Goal: Transaction & Acquisition: Purchase product/service

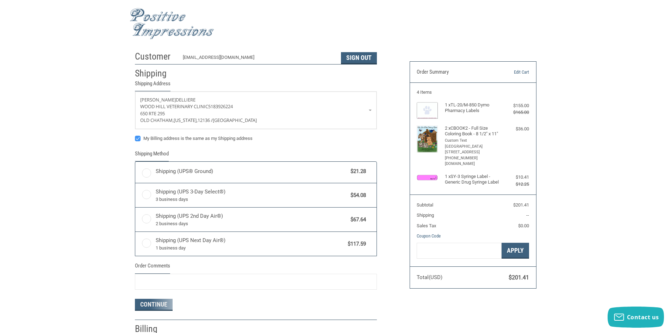
radio input "true"
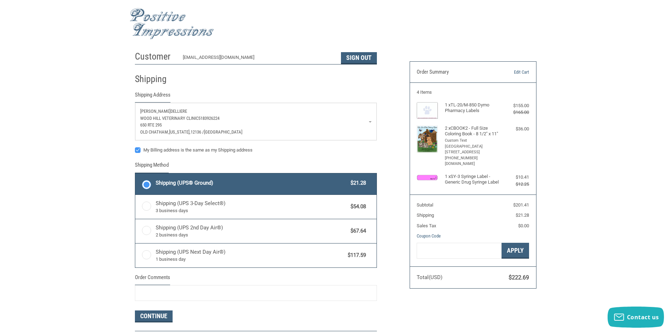
click at [292, 125] on p "650 Rte 295" at bounding box center [255, 125] width 231 height 7
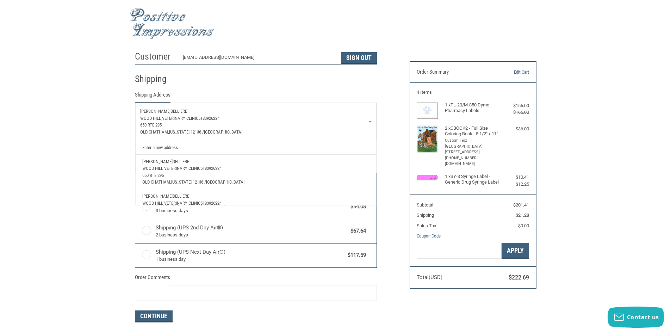
click at [283, 126] on p "650 Rte 295" at bounding box center [255, 125] width 231 height 7
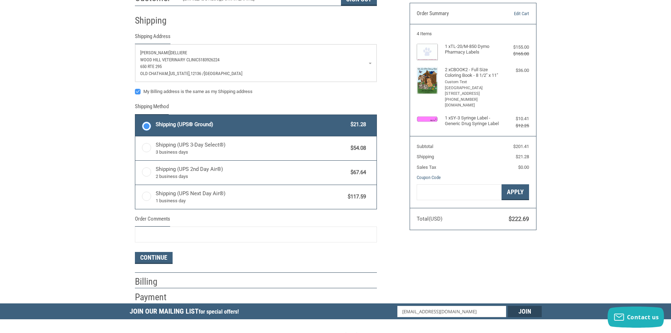
scroll to position [70, 0]
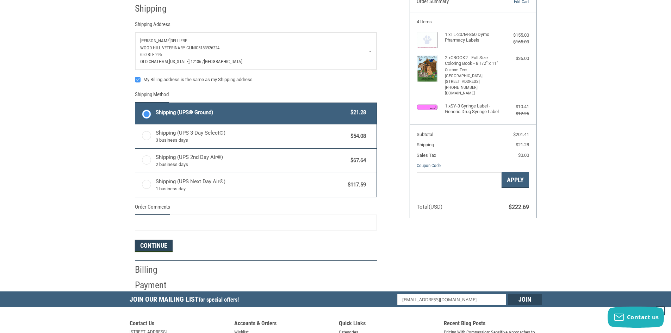
click at [155, 245] on button "Continue" at bounding box center [154, 246] width 38 height 12
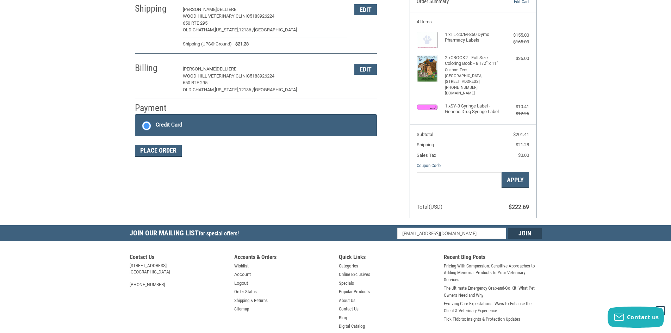
scroll to position [82, 0]
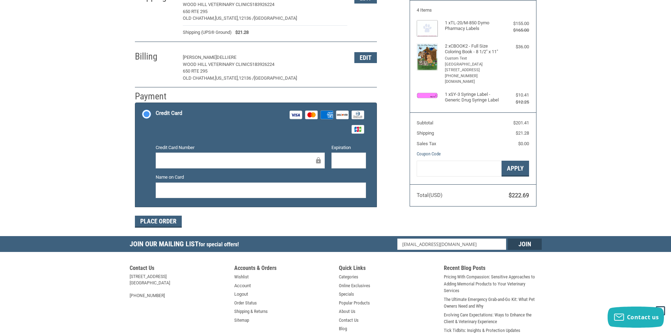
click at [227, 166] on div at bounding box center [240, 161] width 169 height 16
click at [241, 186] on div at bounding box center [261, 191] width 210 height 16
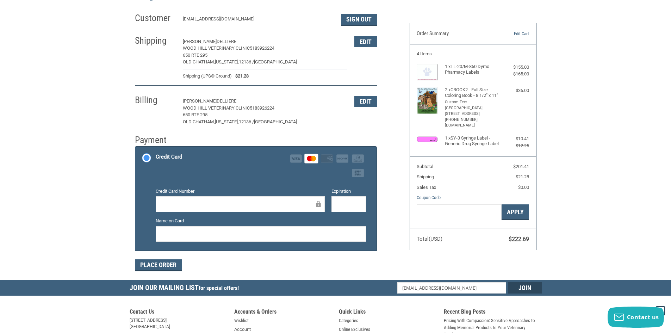
scroll to position [0, 0]
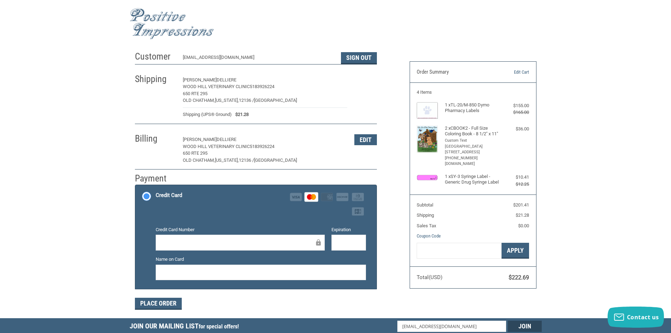
click at [365, 80] on button "Edit" at bounding box center [365, 80] width 23 height 11
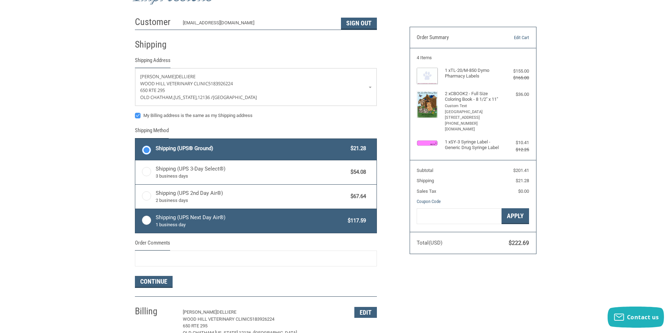
scroll to position [65, 0]
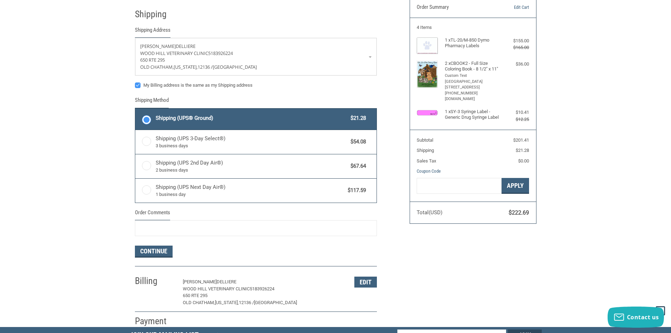
click at [214, 116] on span "Shipping (UPS® Ground)" at bounding box center [252, 118] width 192 height 8
click at [136, 110] on input "Shipping (UPS® Ground) $21.28" at bounding box center [135, 109] width 0 height 0
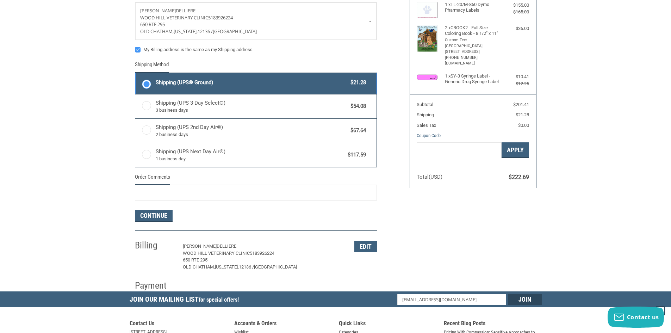
scroll to position [100, 0]
click at [157, 219] on button "Continue" at bounding box center [154, 216] width 38 height 12
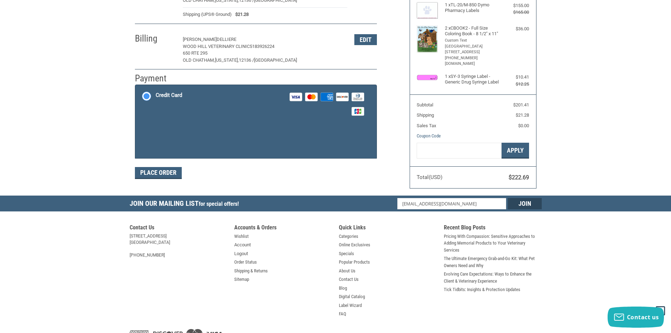
scroll to position [103, 0]
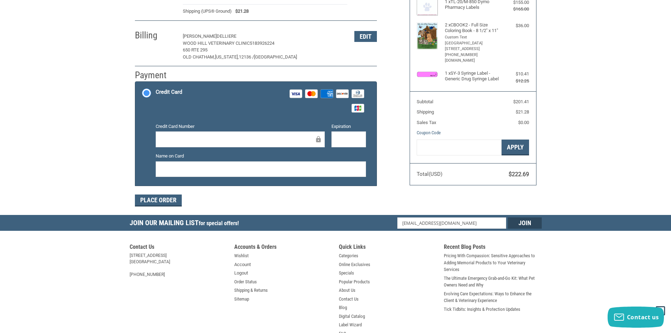
click at [270, 135] on div at bounding box center [240, 139] width 169 height 16
click at [350, 152] on div "Credit Card Number Expiration Name on Card" at bounding box center [260, 153] width 217 height 60
click at [349, 145] on div at bounding box center [349, 139] width 35 height 16
click at [175, 198] on button "Place Order" at bounding box center [158, 200] width 47 height 12
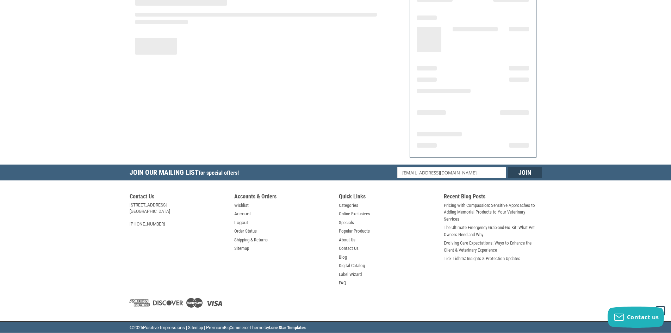
scroll to position [73, 0]
